Goal: Navigation & Orientation: Find specific page/section

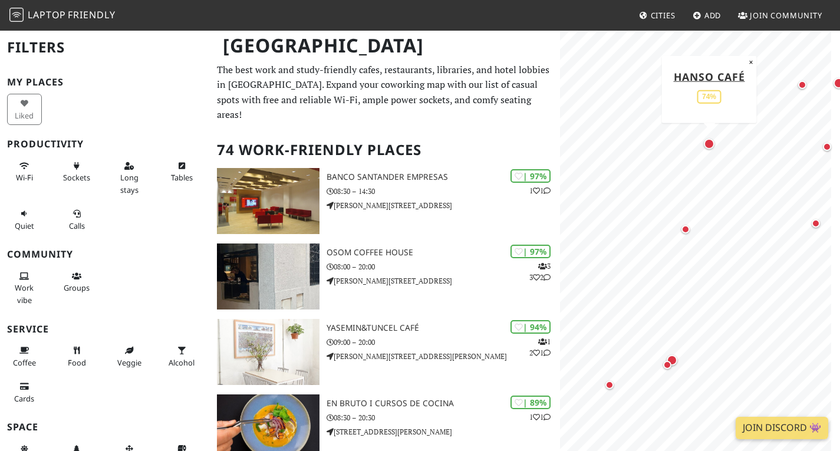
click at [712, 145] on div "Map marker" at bounding box center [709, 143] width 11 height 11
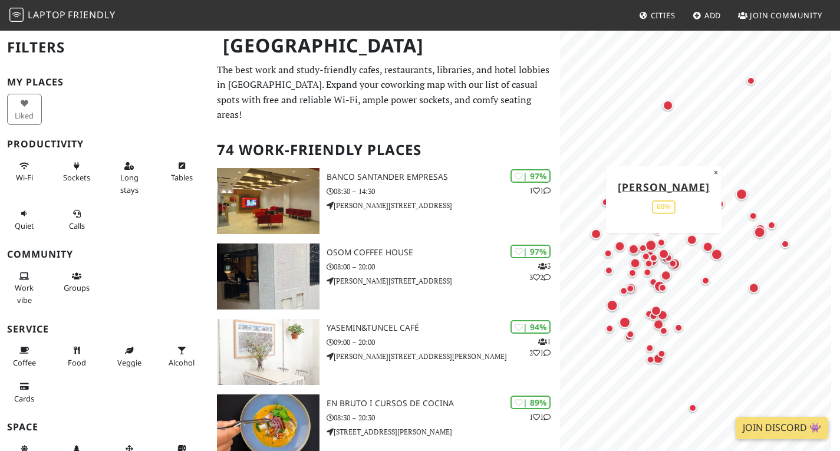
drag, startPoint x: 610, startPoint y: 236, endPoint x: 693, endPoint y: 252, distance: 84.6
click at [675, 252] on div "Map marker" at bounding box center [664, 254] width 24 height 24
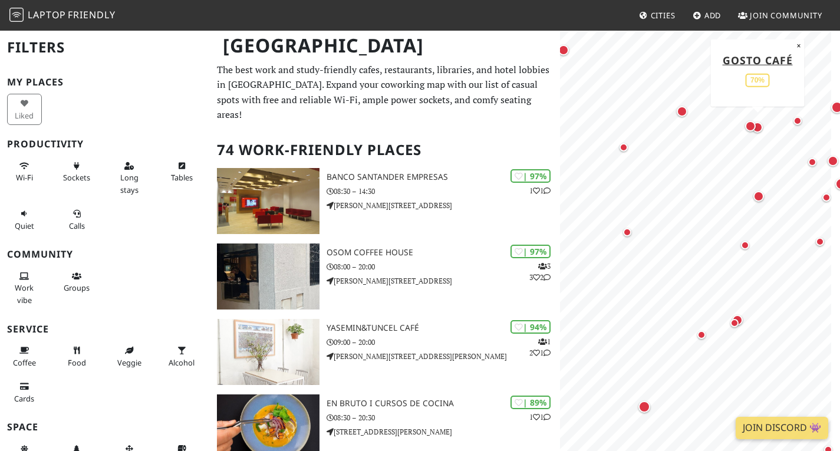
click at [762, 133] on div "Map marker" at bounding box center [757, 127] width 24 height 24
